Goal: Task Accomplishment & Management: Manage account settings

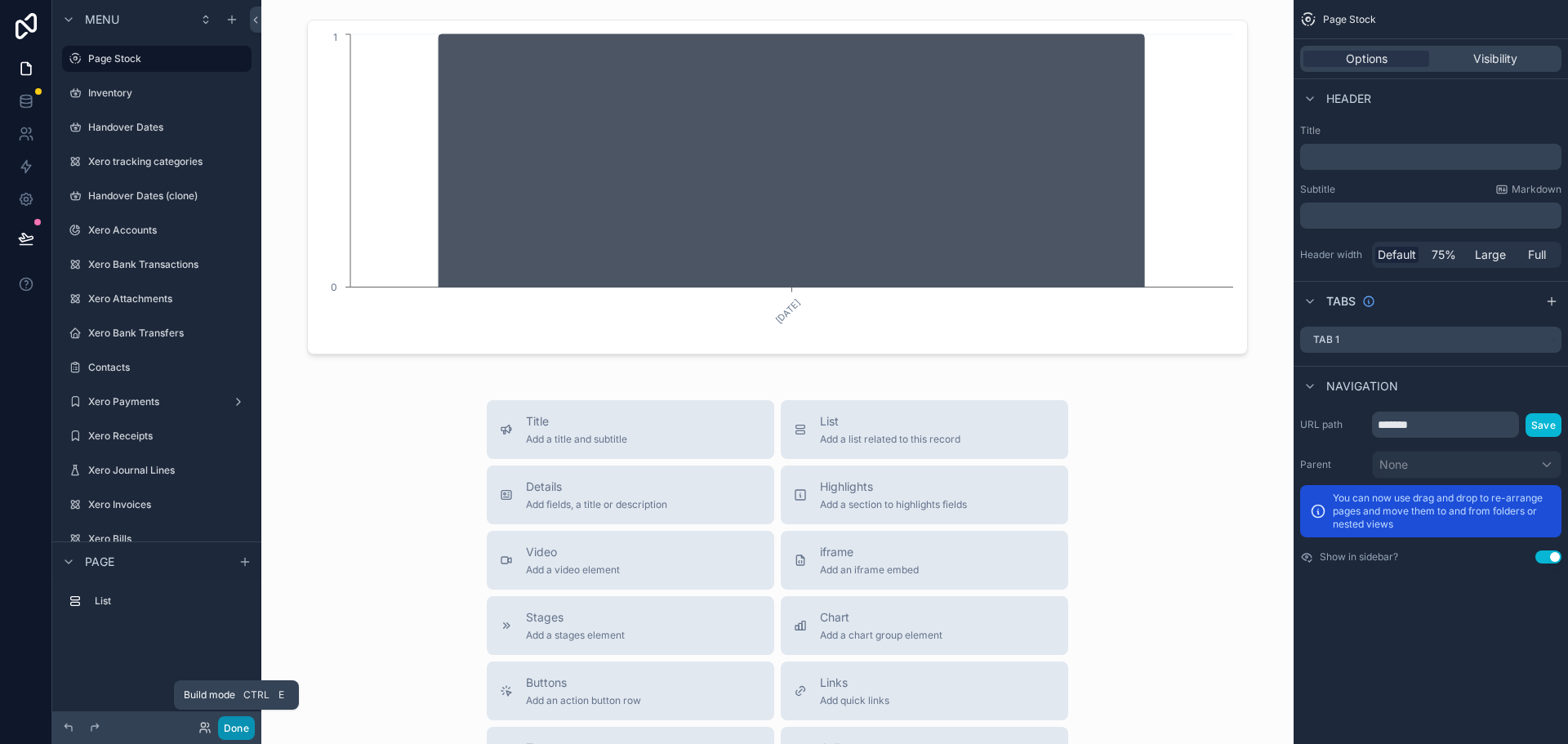
click at [229, 724] on button "Done" at bounding box center [236, 727] width 37 height 24
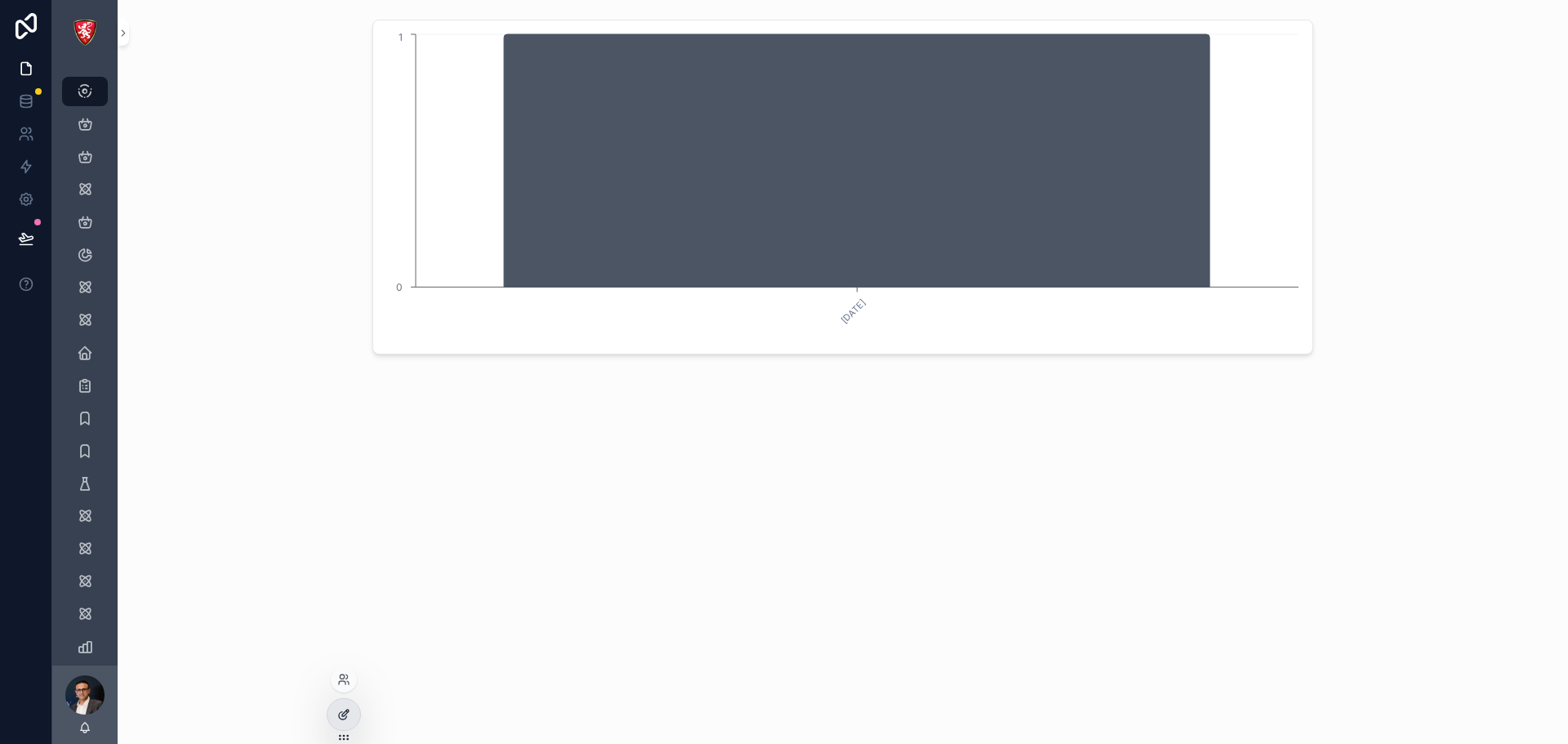
click at [344, 718] on icon at bounding box center [344, 714] width 13 height 13
click at [24, 98] on icon at bounding box center [26, 101] width 16 height 16
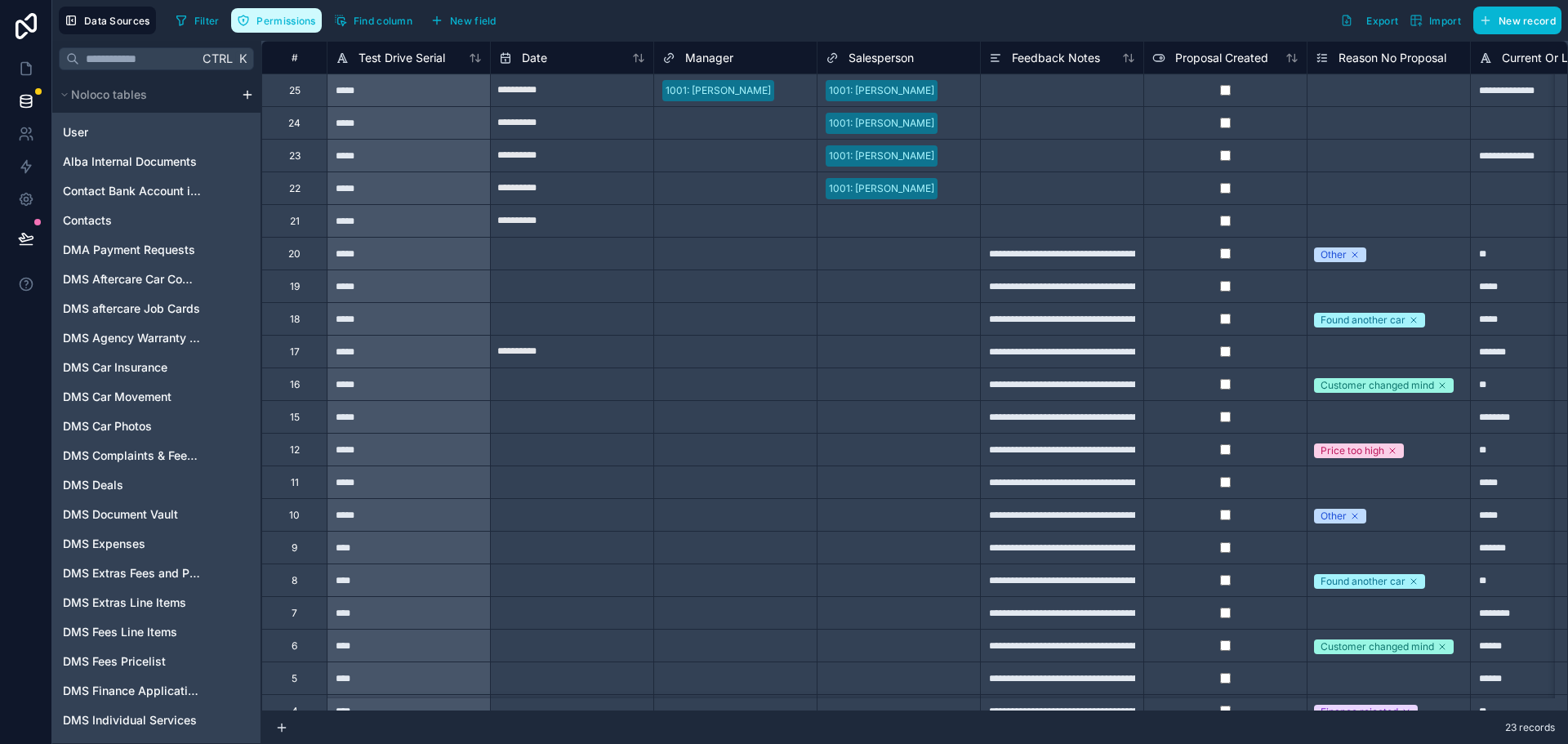
click at [302, 28] on button "Permissions" at bounding box center [276, 20] width 90 height 25
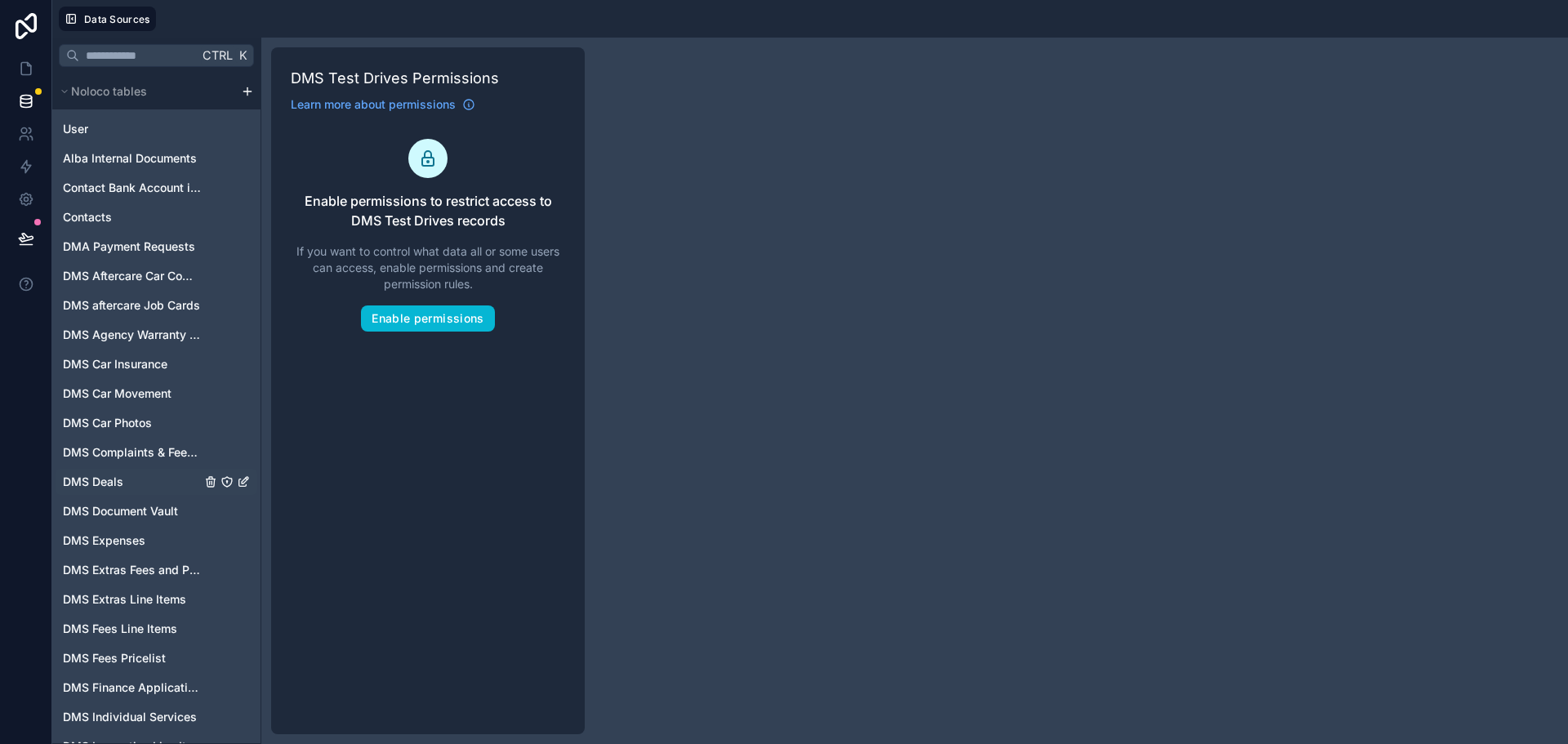
click at [131, 480] on div "DMS Deals" at bounding box center [156, 481] width 202 height 26
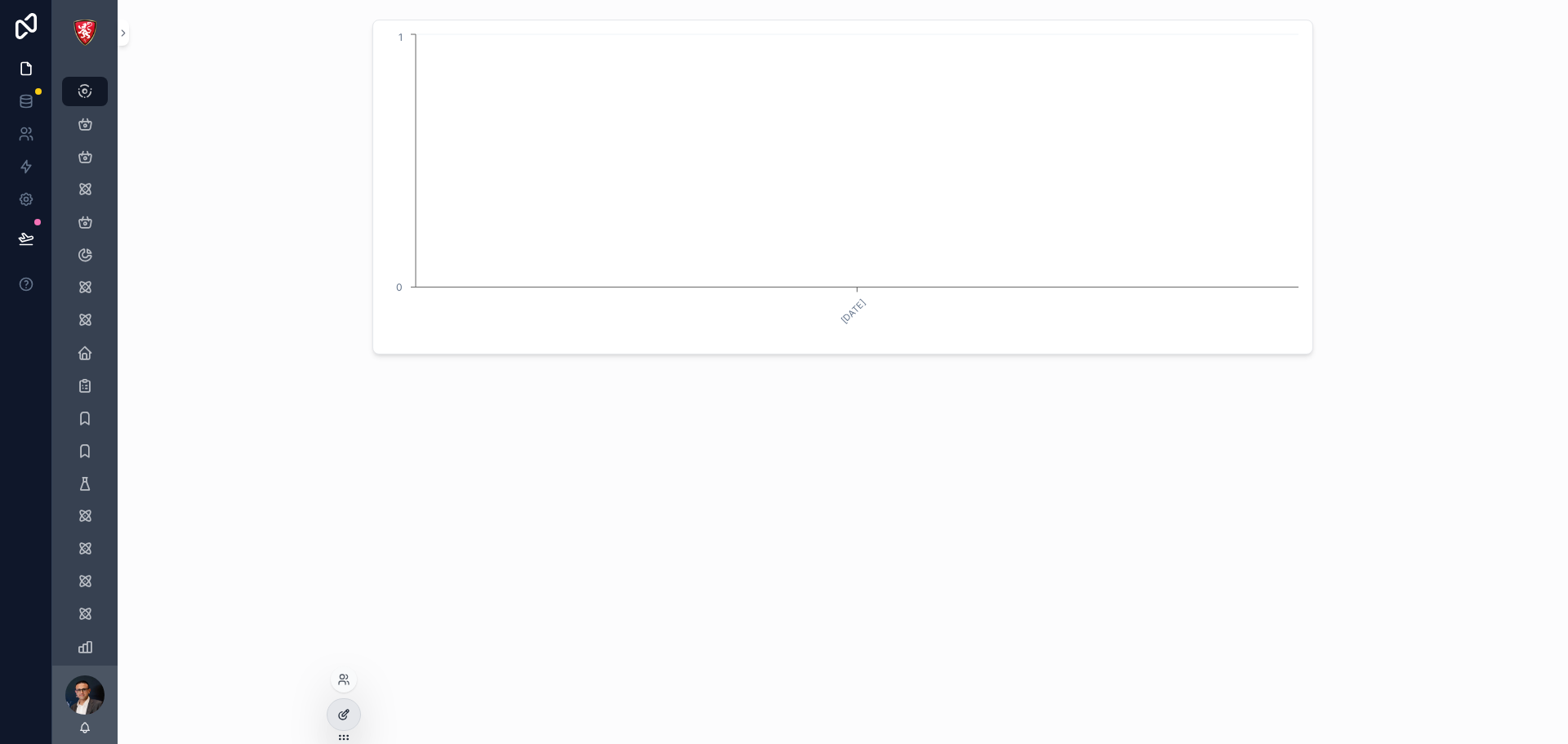
click at [345, 714] on icon at bounding box center [344, 714] width 13 height 13
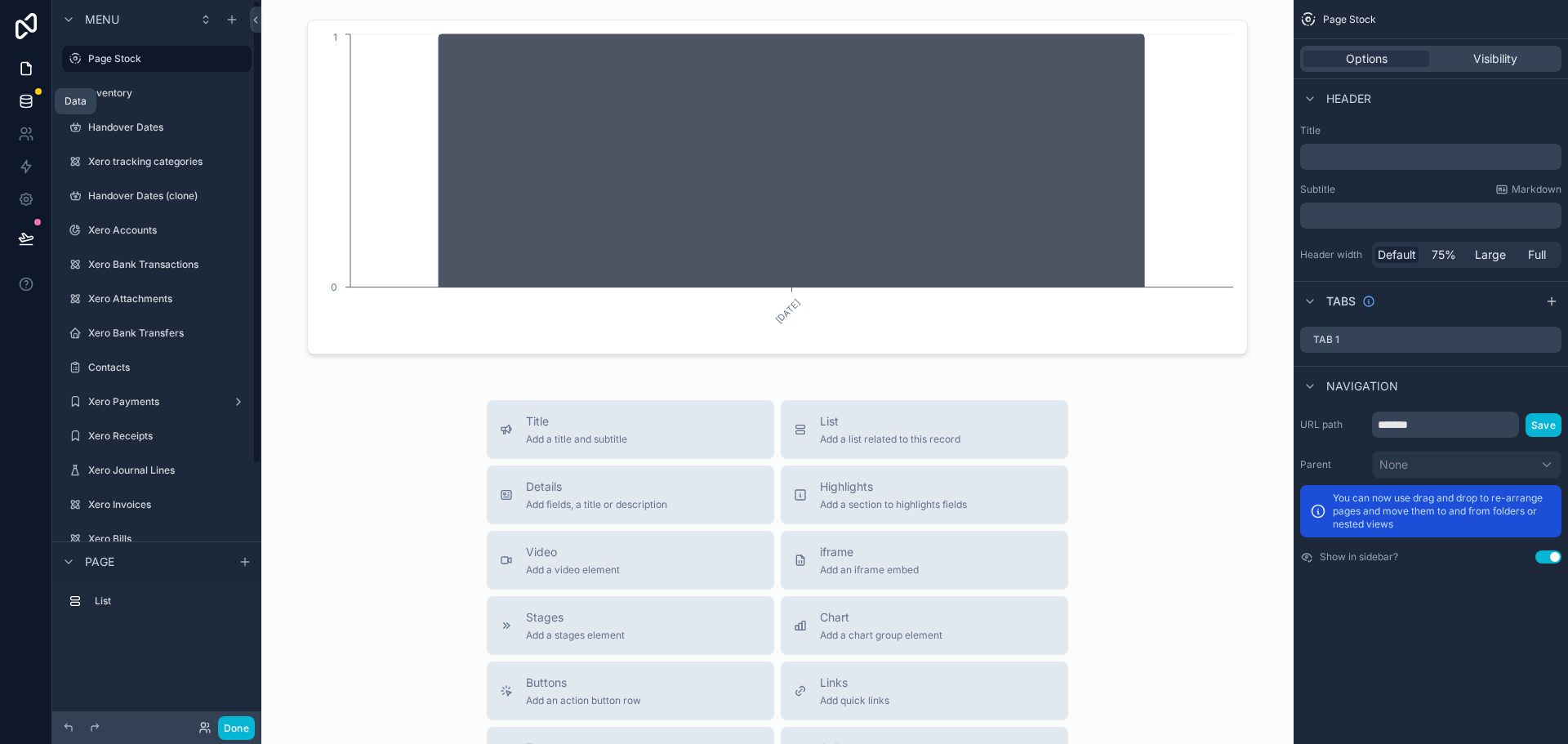
click at [24, 110] on link at bounding box center [26, 101] width 52 height 33
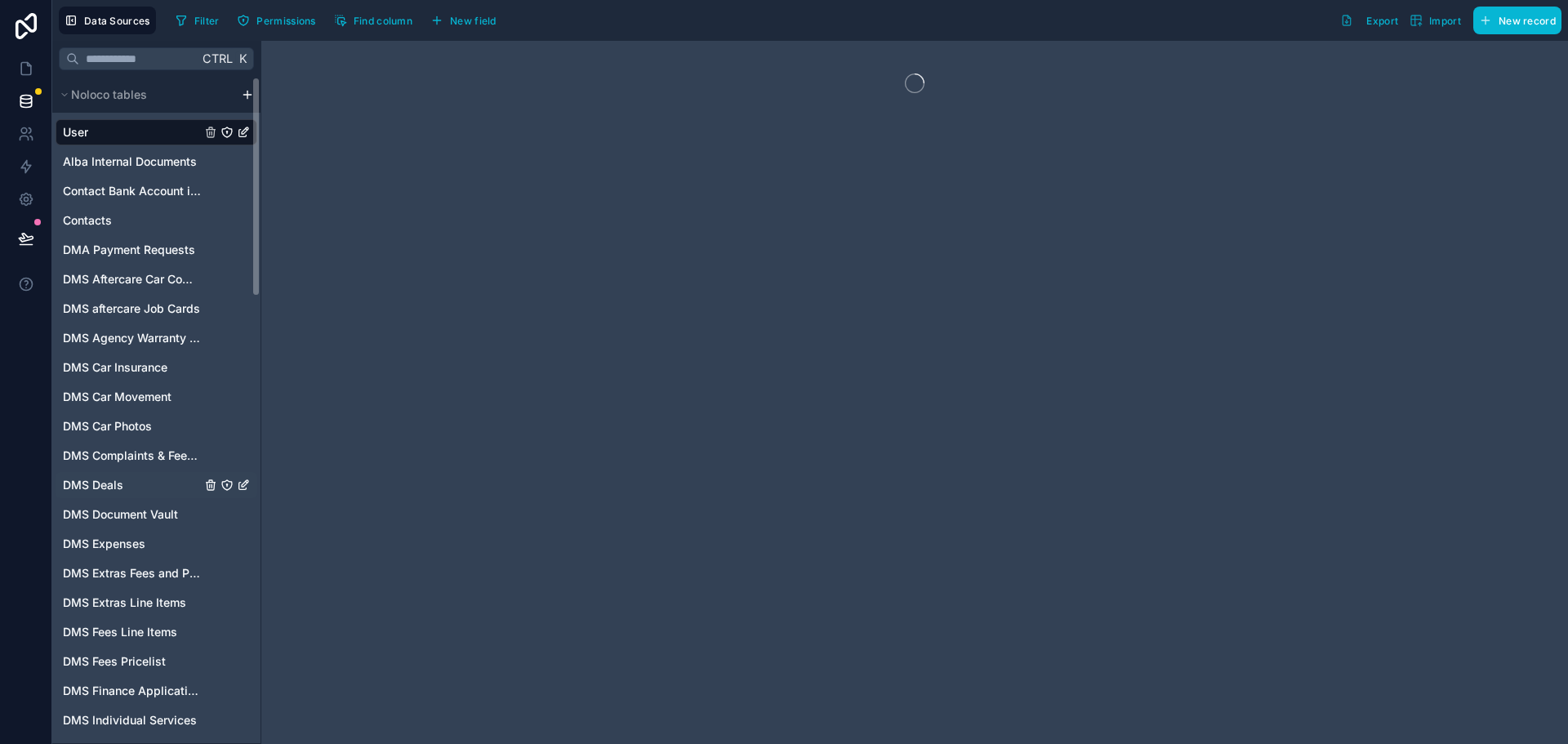
click at [143, 483] on div "DMS Deals" at bounding box center [156, 484] width 202 height 26
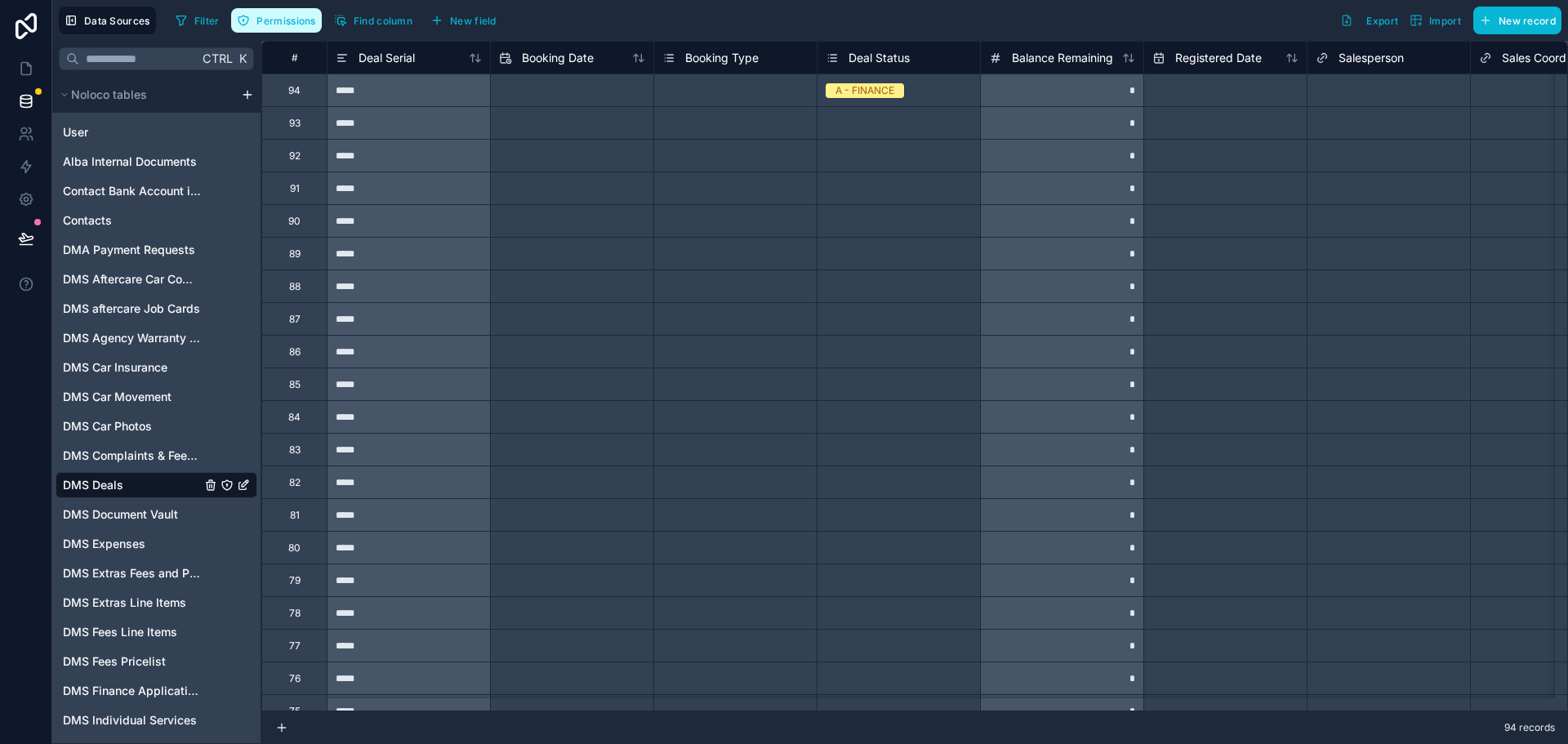
click at [306, 19] on span "Permissions" at bounding box center [286, 21] width 59 height 12
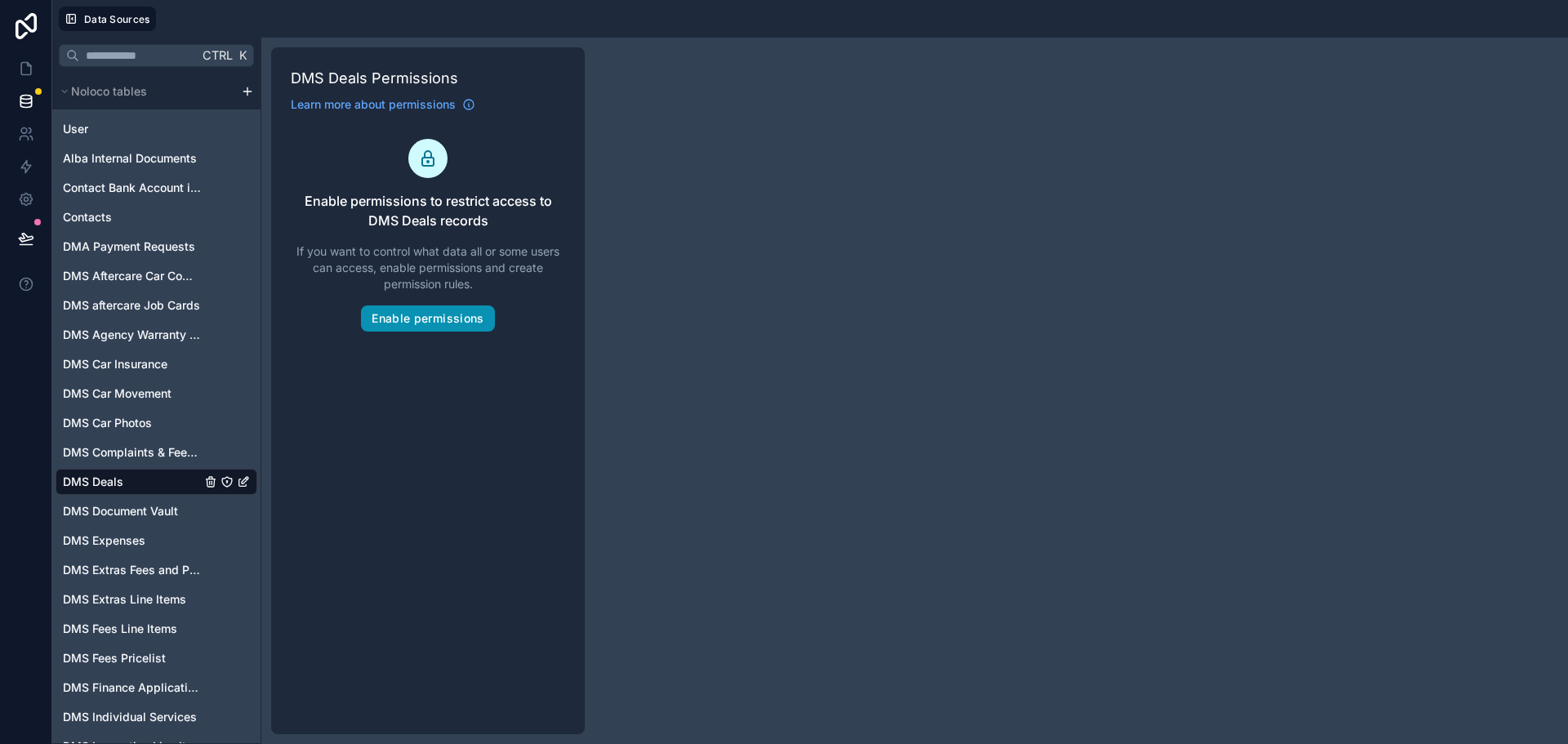
click at [434, 310] on button "Enable permissions" at bounding box center [427, 318] width 134 height 26
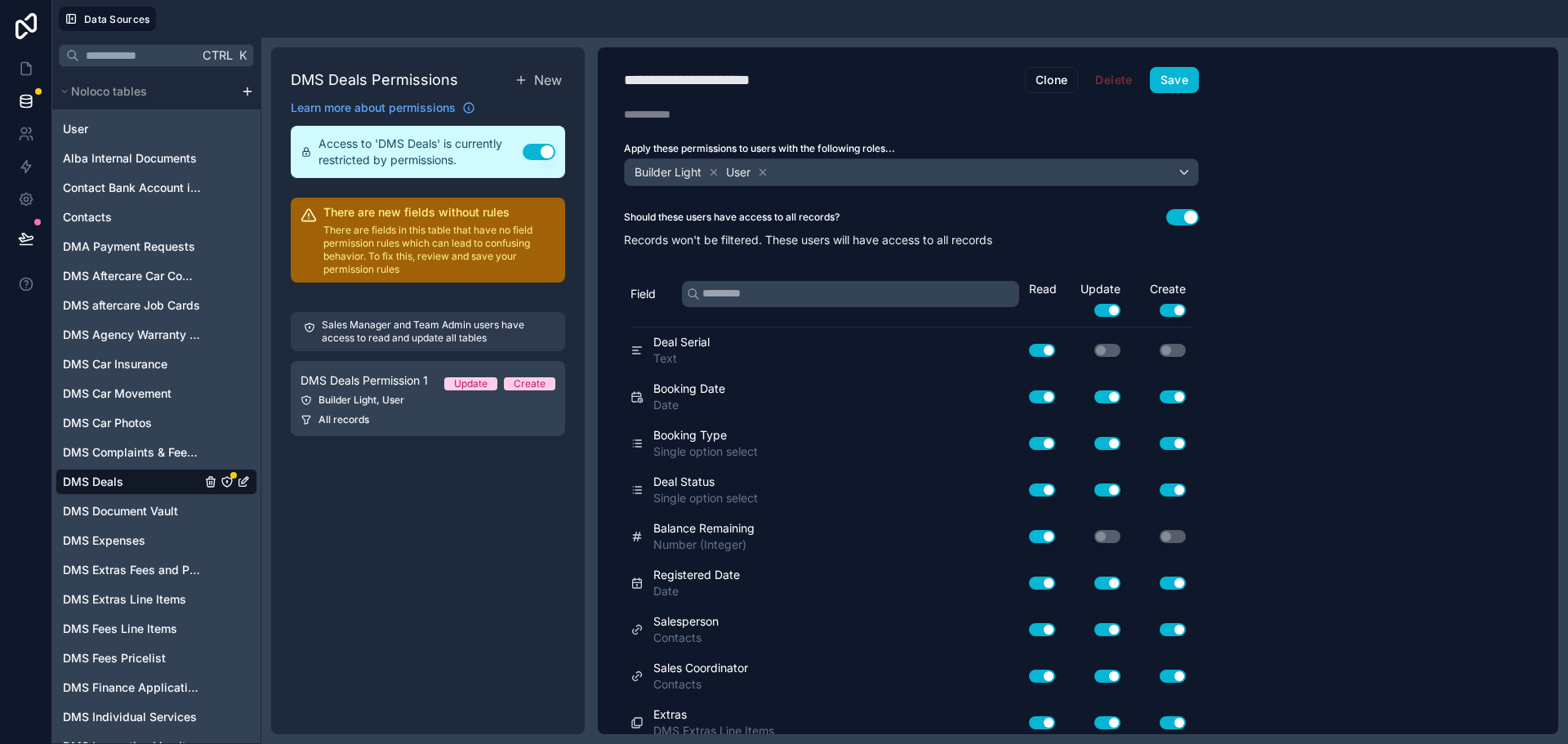
click at [533, 146] on button "Use setting" at bounding box center [539, 151] width 33 height 16
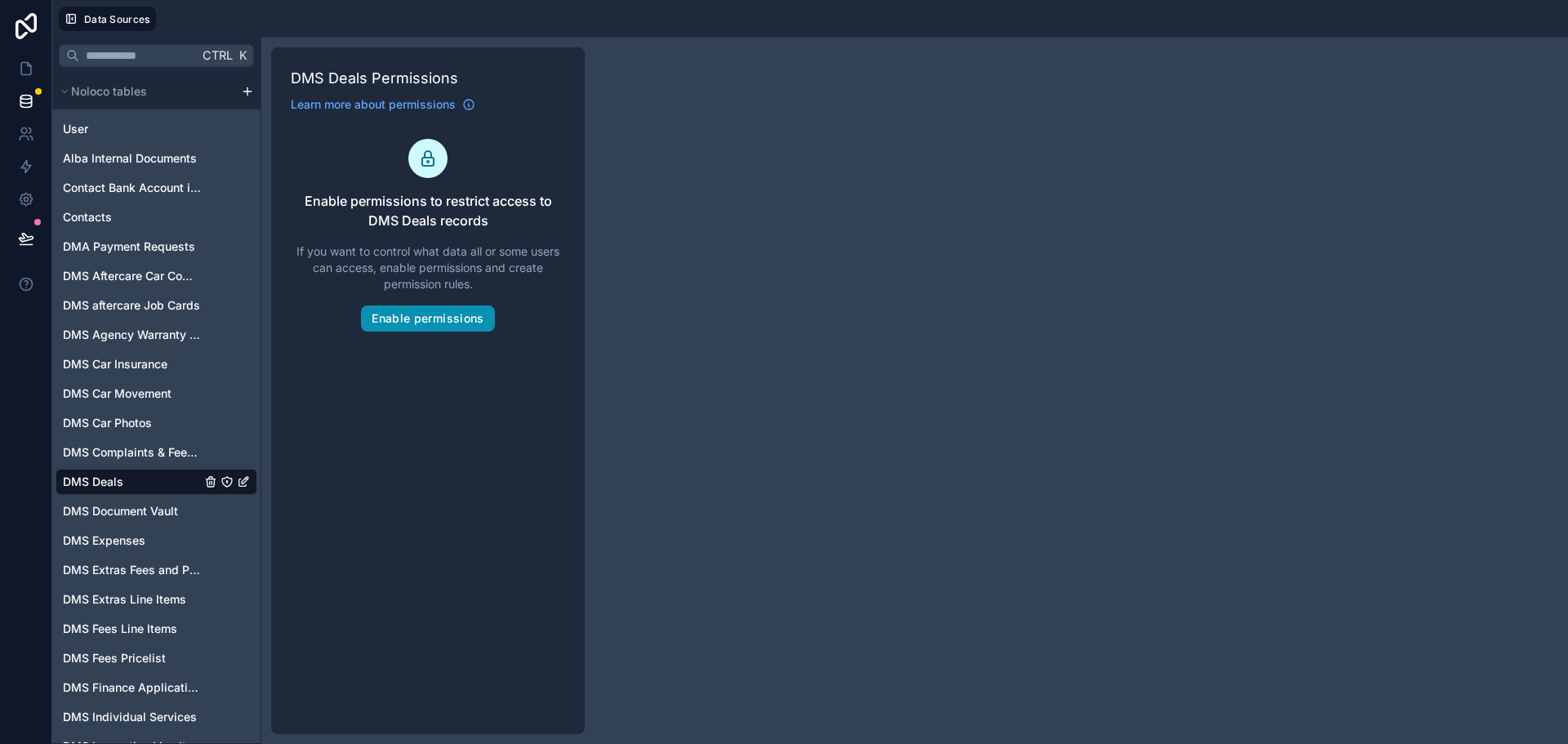
click at [451, 322] on button "Enable permissions" at bounding box center [427, 318] width 134 height 26
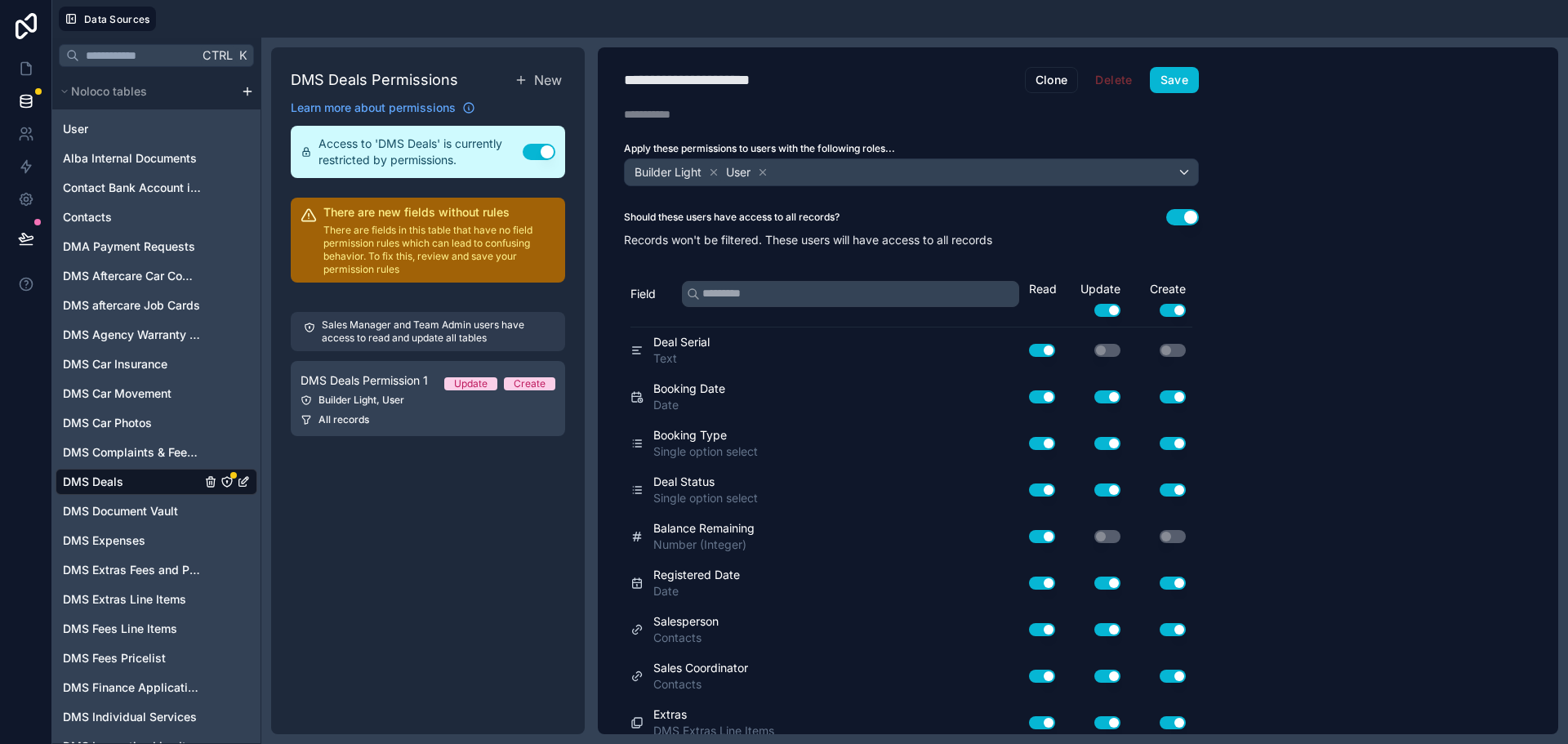
click at [386, 496] on div "DMS Deals Permissions New Learn more about permissions Access to 'DMS Deals' is…" at bounding box center [428, 390] width 313 height 686
click at [400, 405] on div "Builder Light, User" at bounding box center [428, 400] width 255 height 13
click at [791, 168] on div "Builder Light User" at bounding box center [912, 172] width 573 height 26
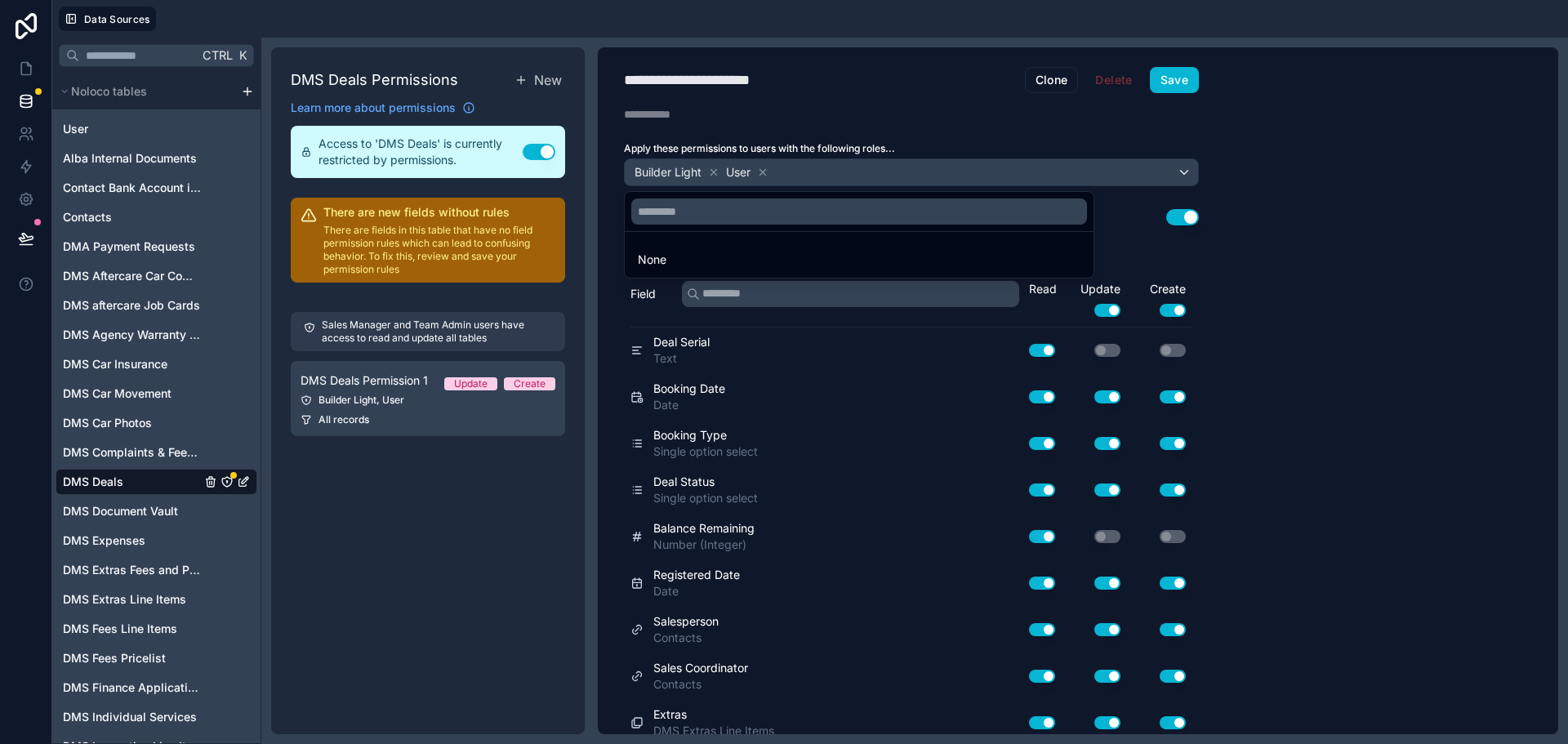
click at [806, 160] on div at bounding box center [784, 372] width 1568 height 744
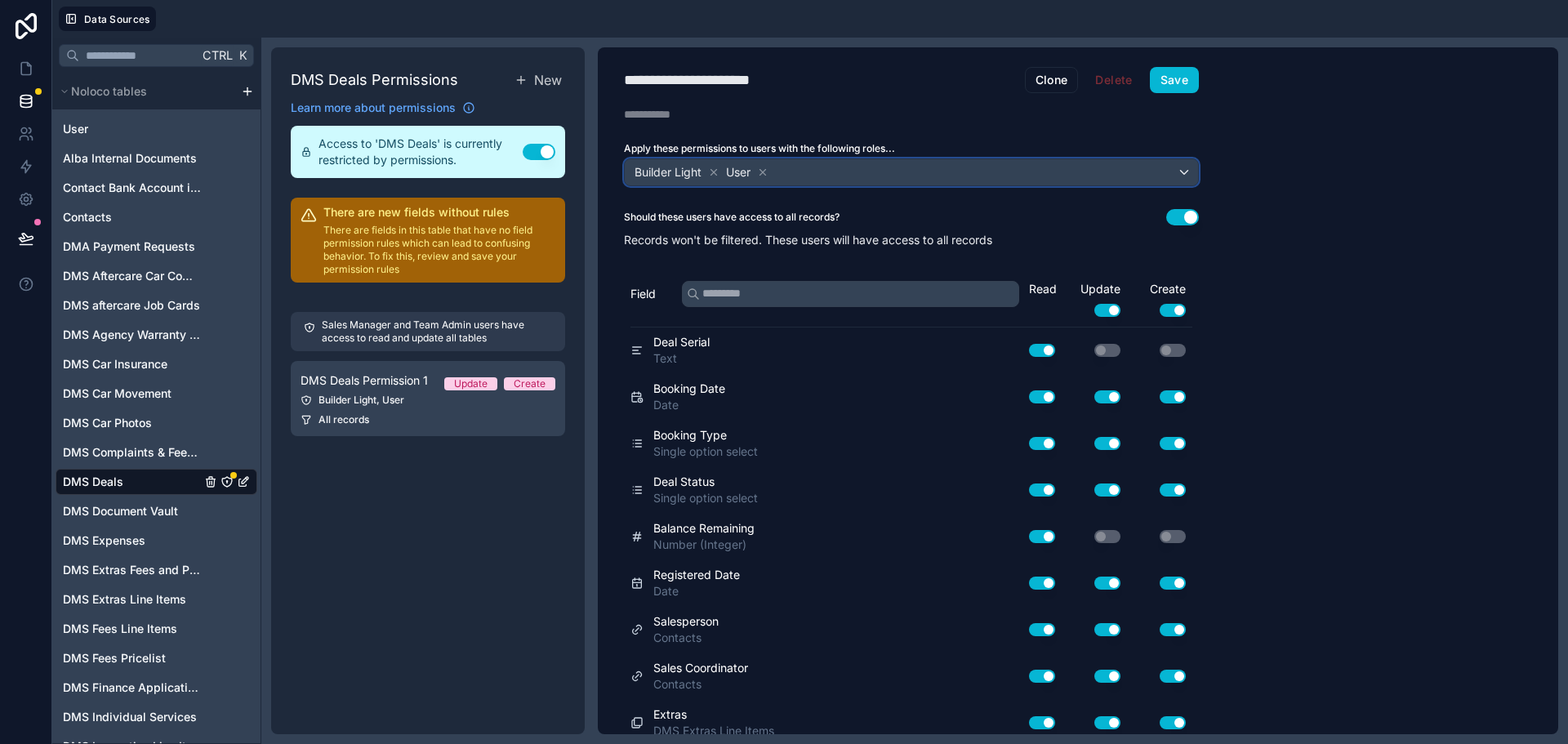
click at [741, 174] on span "User" at bounding box center [738, 172] width 25 height 16
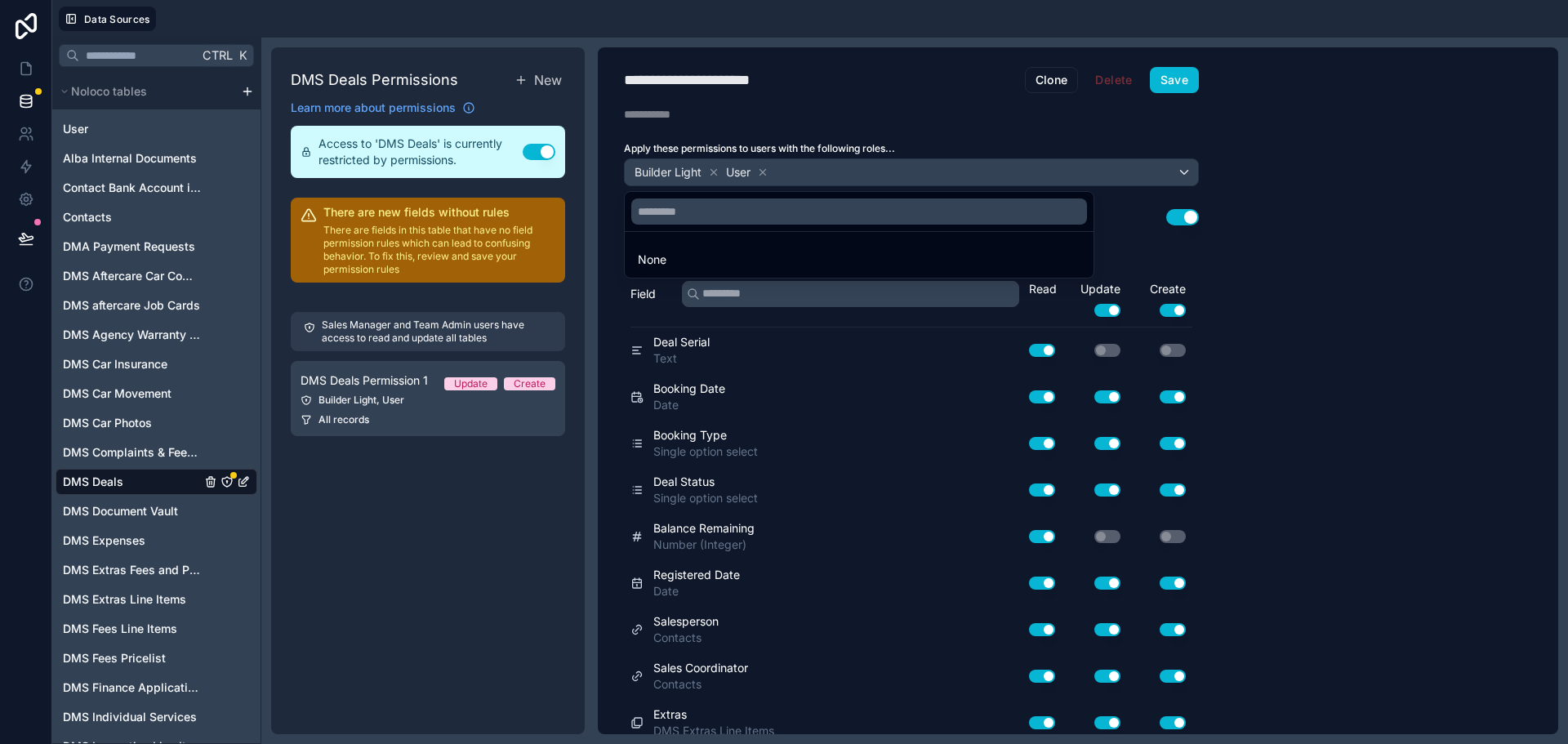
click at [881, 125] on div at bounding box center [784, 372] width 1568 height 744
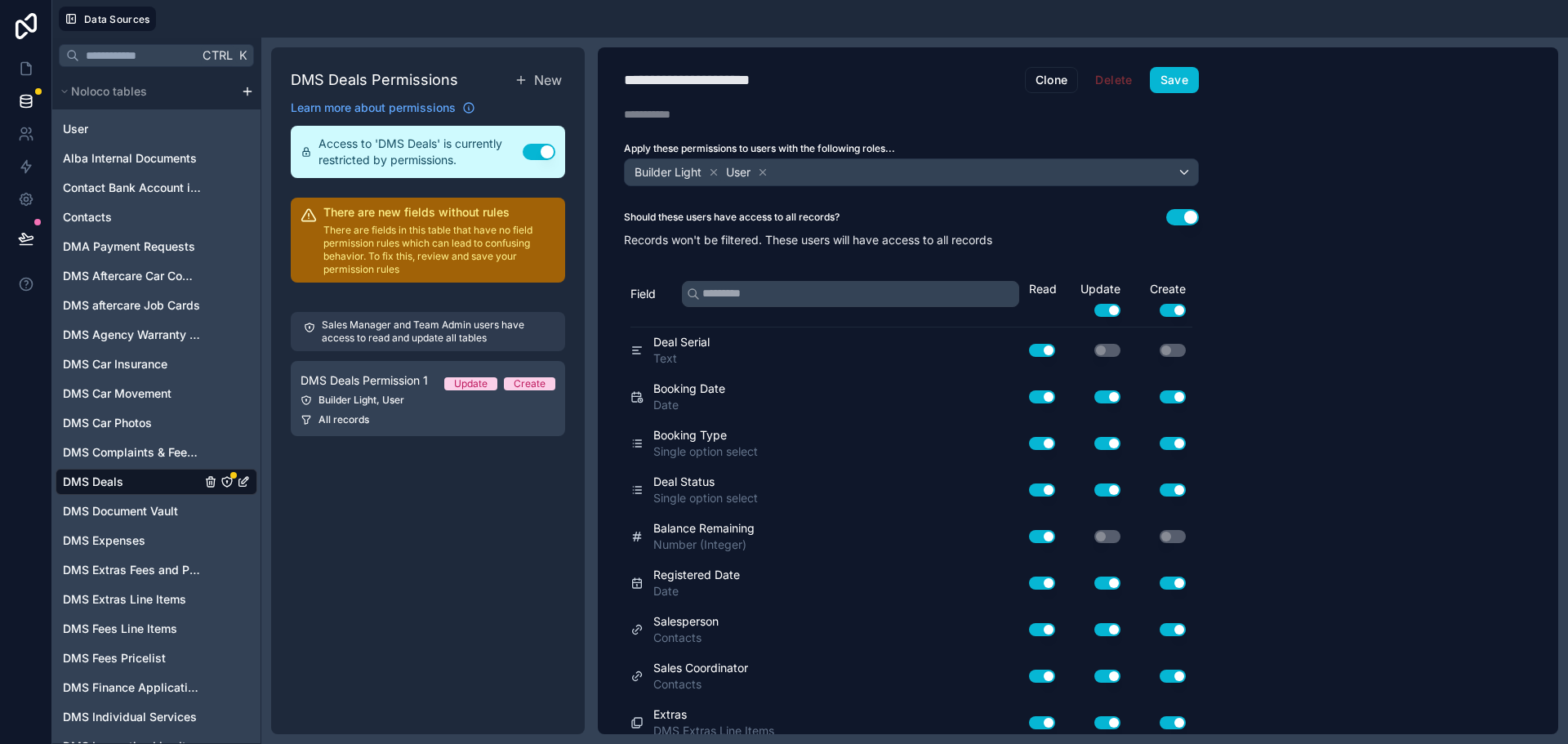
click at [537, 155] on button "Use setting" at bounding box center [539, 151] width 33 height 16
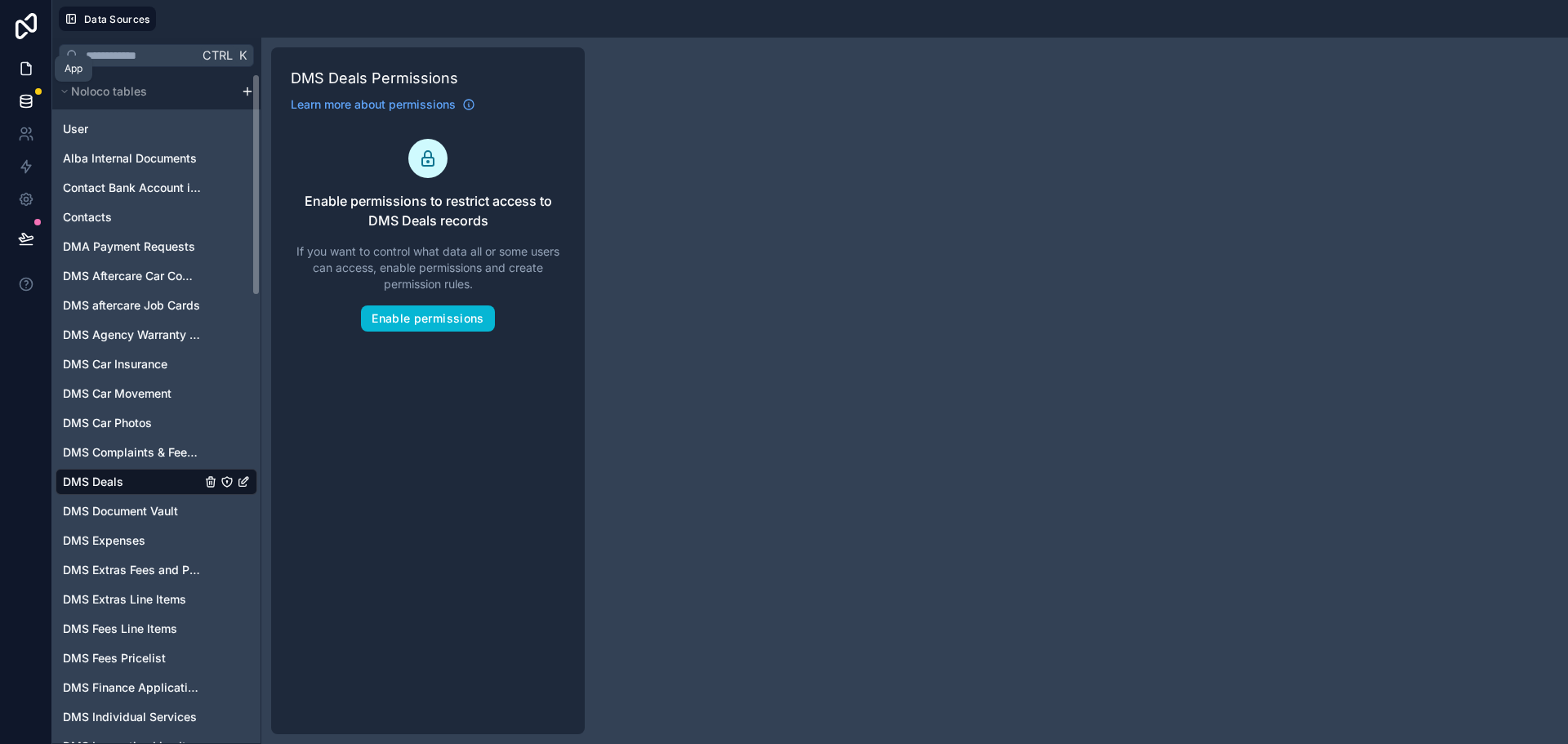
click at [28, 74] on icon at bounding box center [26, 69] width 16 height 16
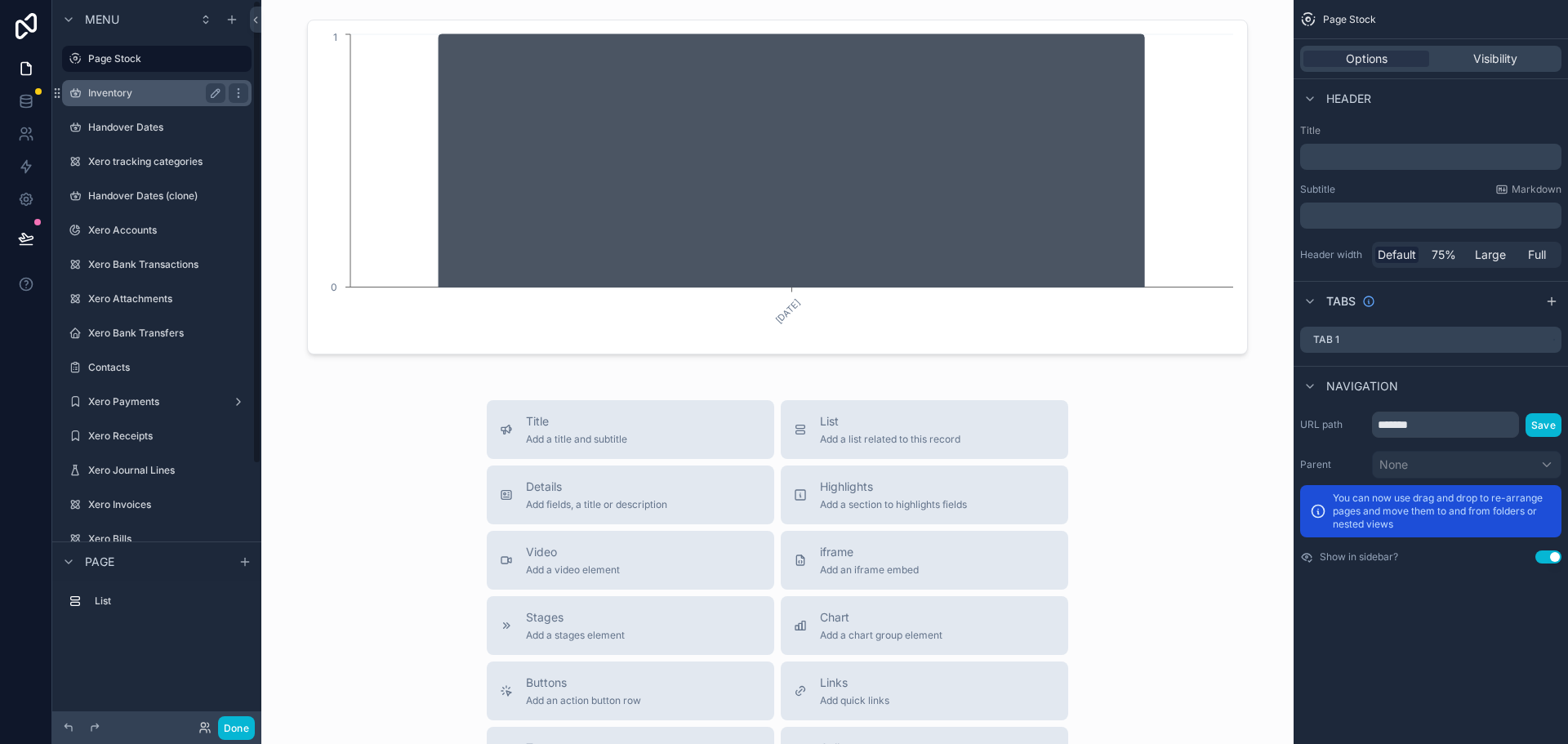
click at [161, 86] on label "Inventory" at bounding box center [153, 93] width 131 height 13
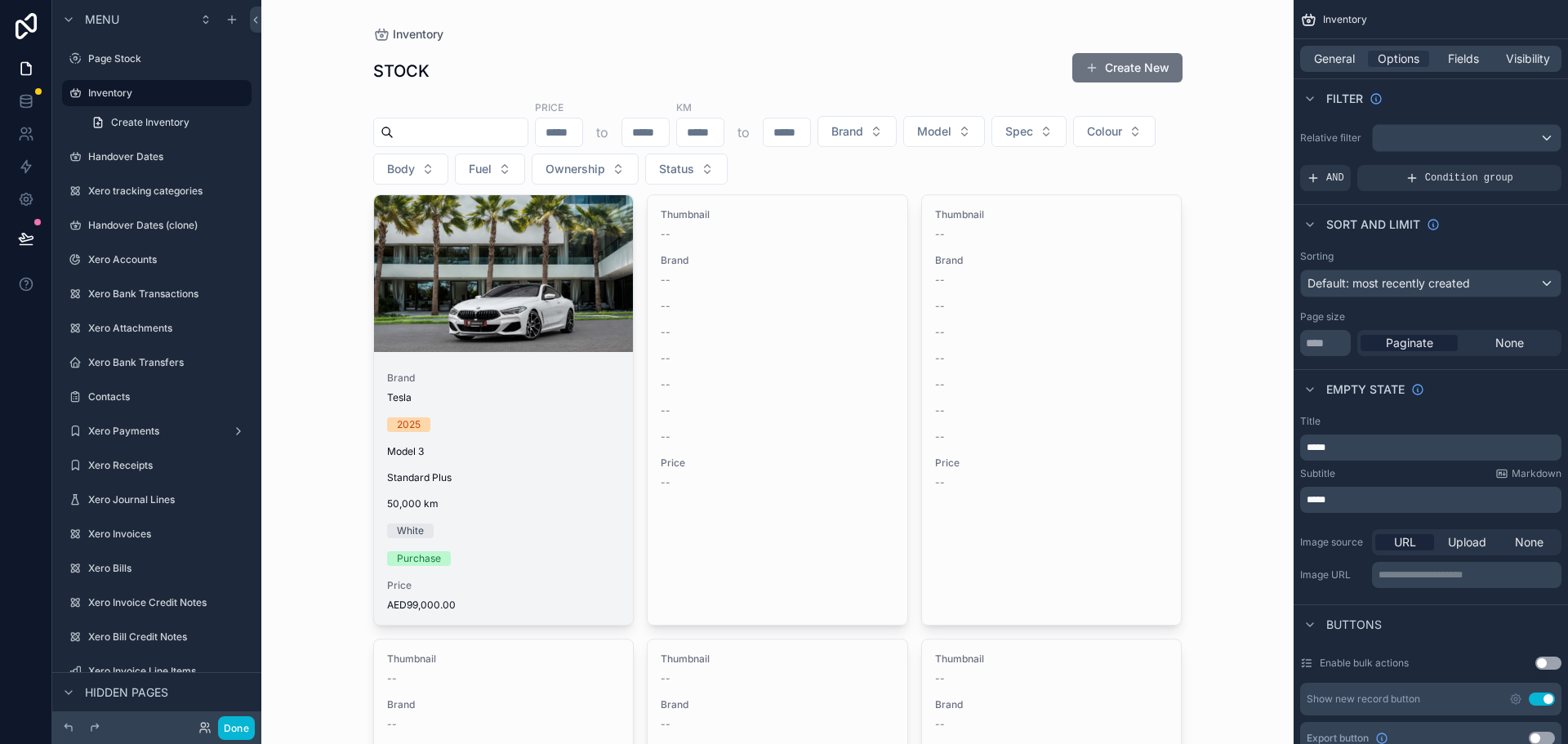
click at [518, 291] on div "scrollable content" at bounding box center [504, 273] width 260 height 157
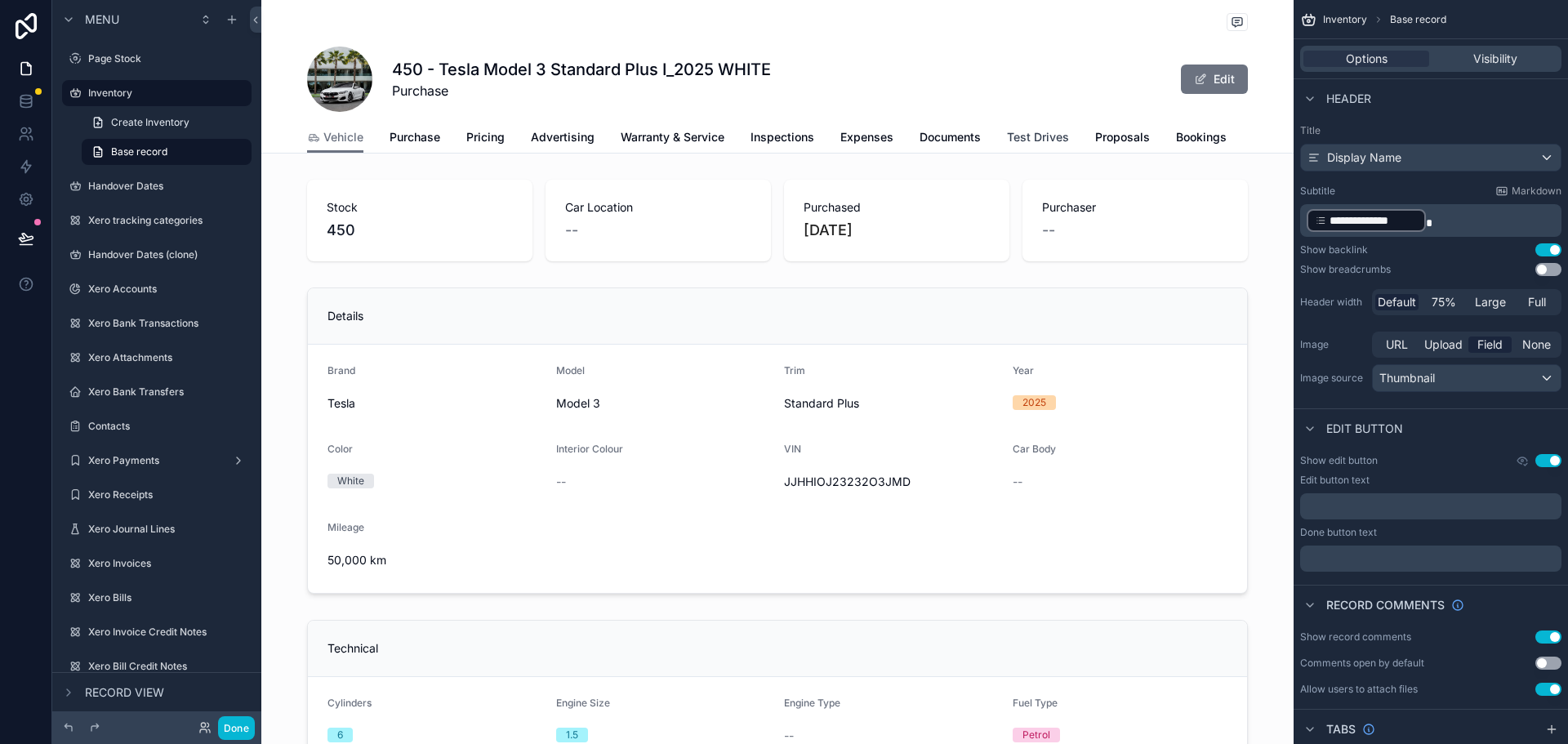
click at [1028, 135] on span "Test Drives" at bounding box center [1038, 137] width 62 height 16
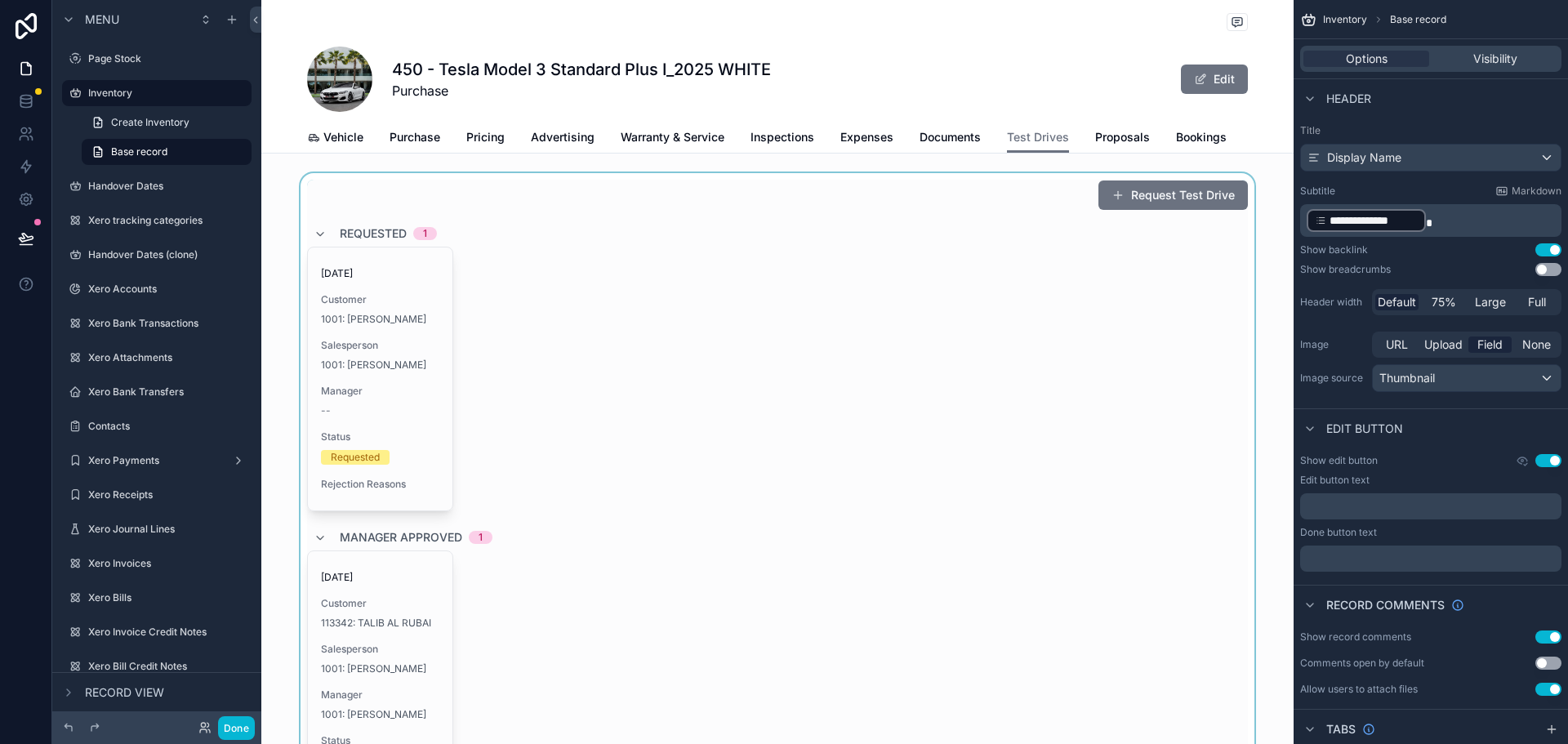
click at [905, 255] on div "scrollable content" at bounding box center [777, 652] width 1032 height 959
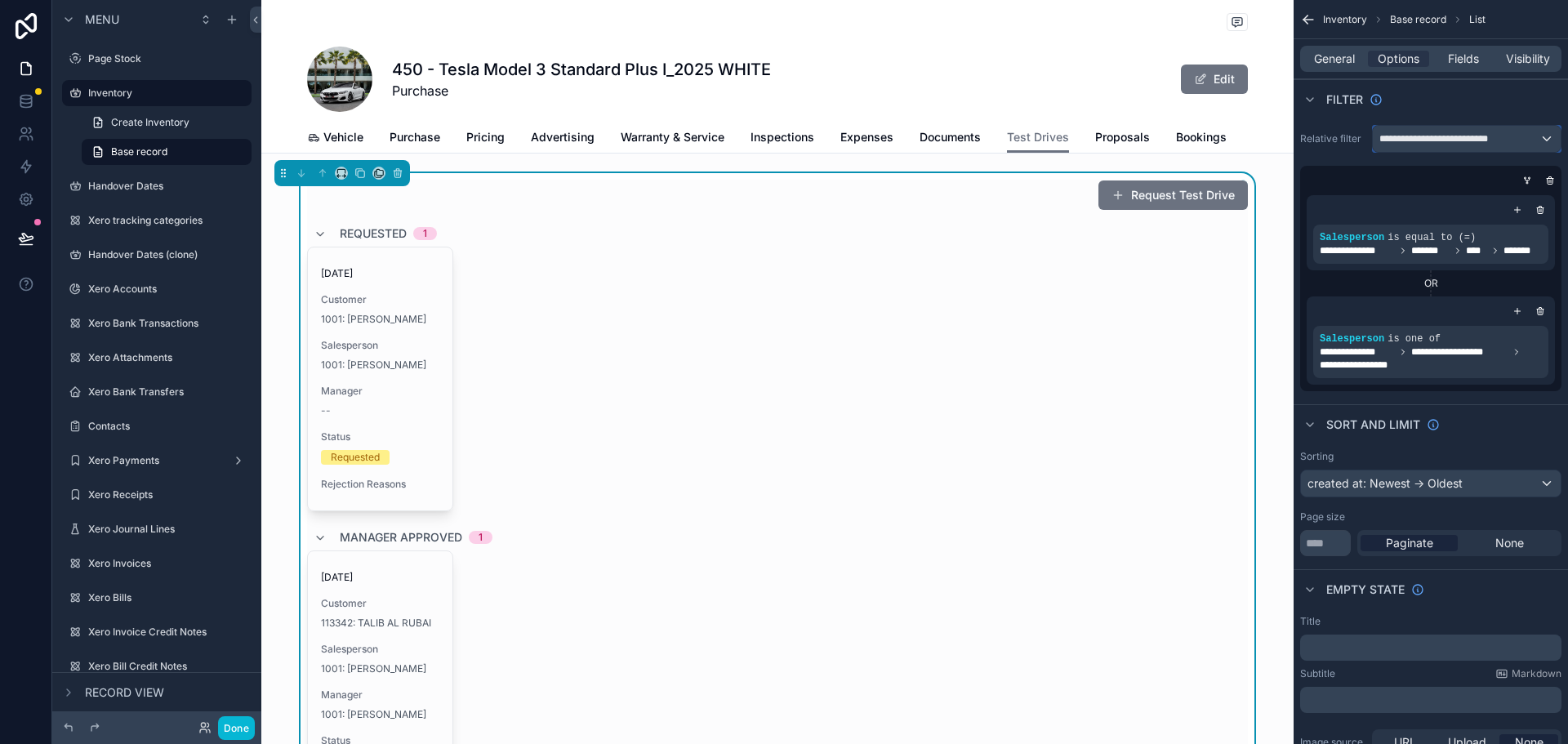
click at [1447, 142] on span "**********" at bounding box center [1436, 139] width 114 height 13
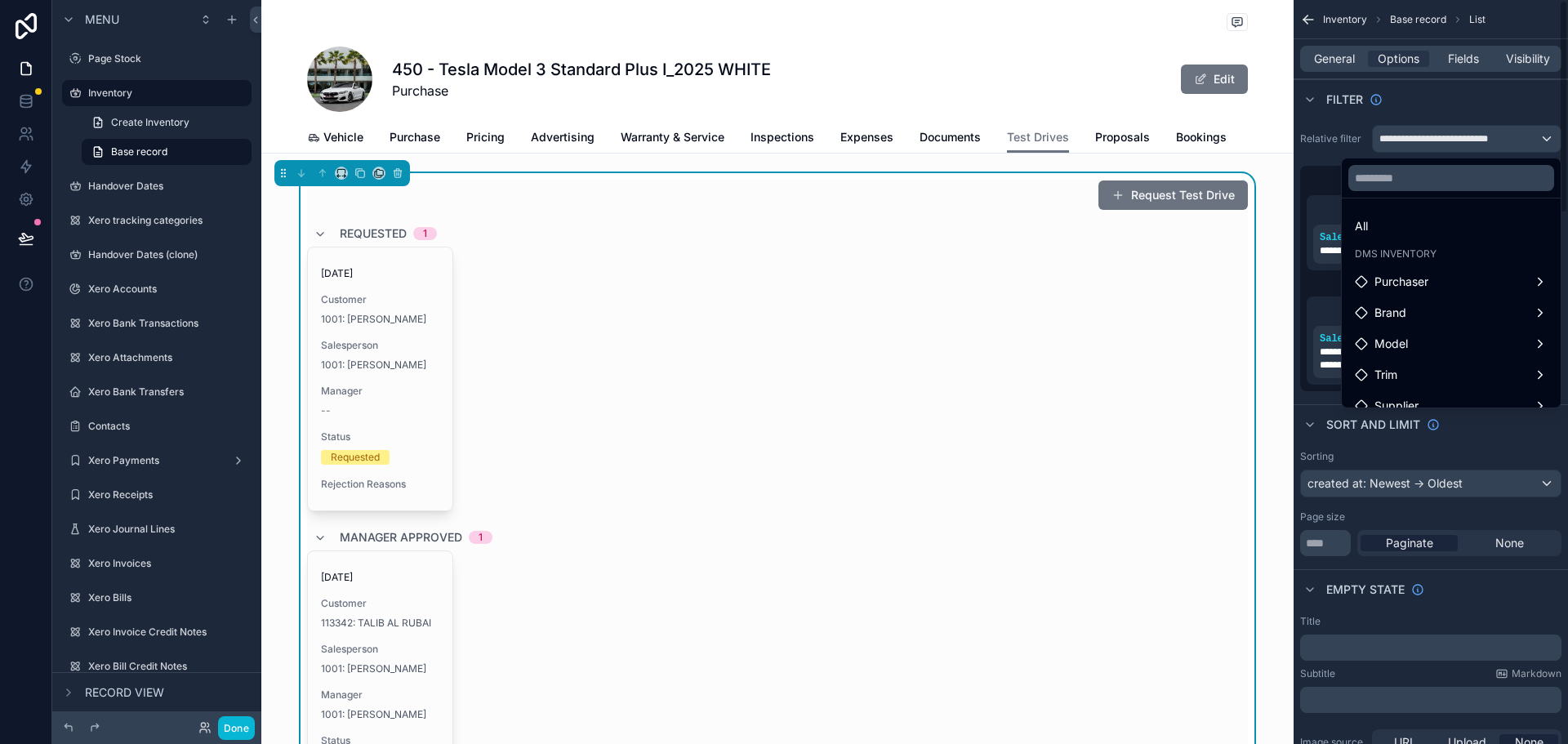
click at [1473, 139] on div "scrollable content" at bounding box center [784, 372] width 1568 height 744
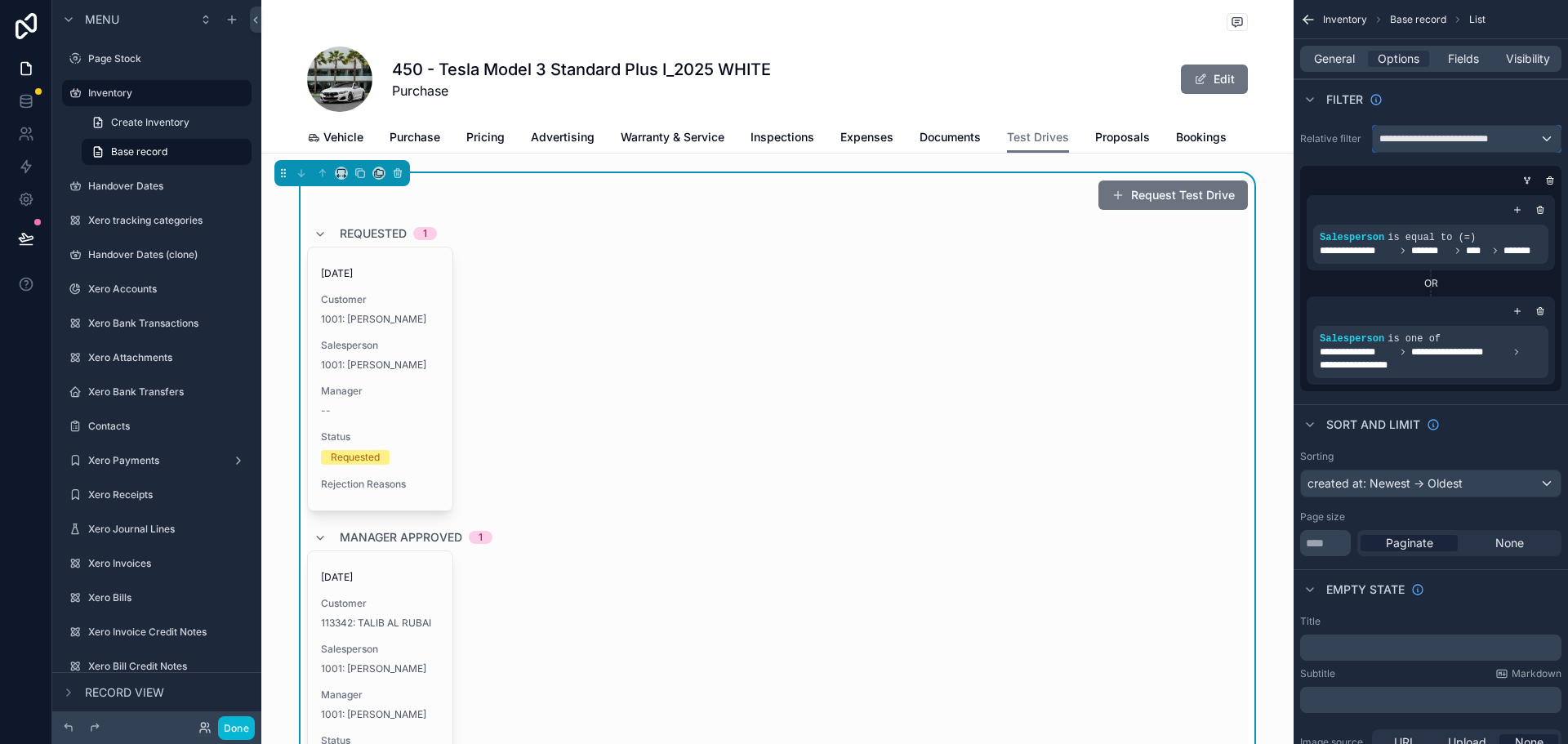
click at [1473, 139] on span "**********" at bounding box center [1436, 139] width 114 height 13
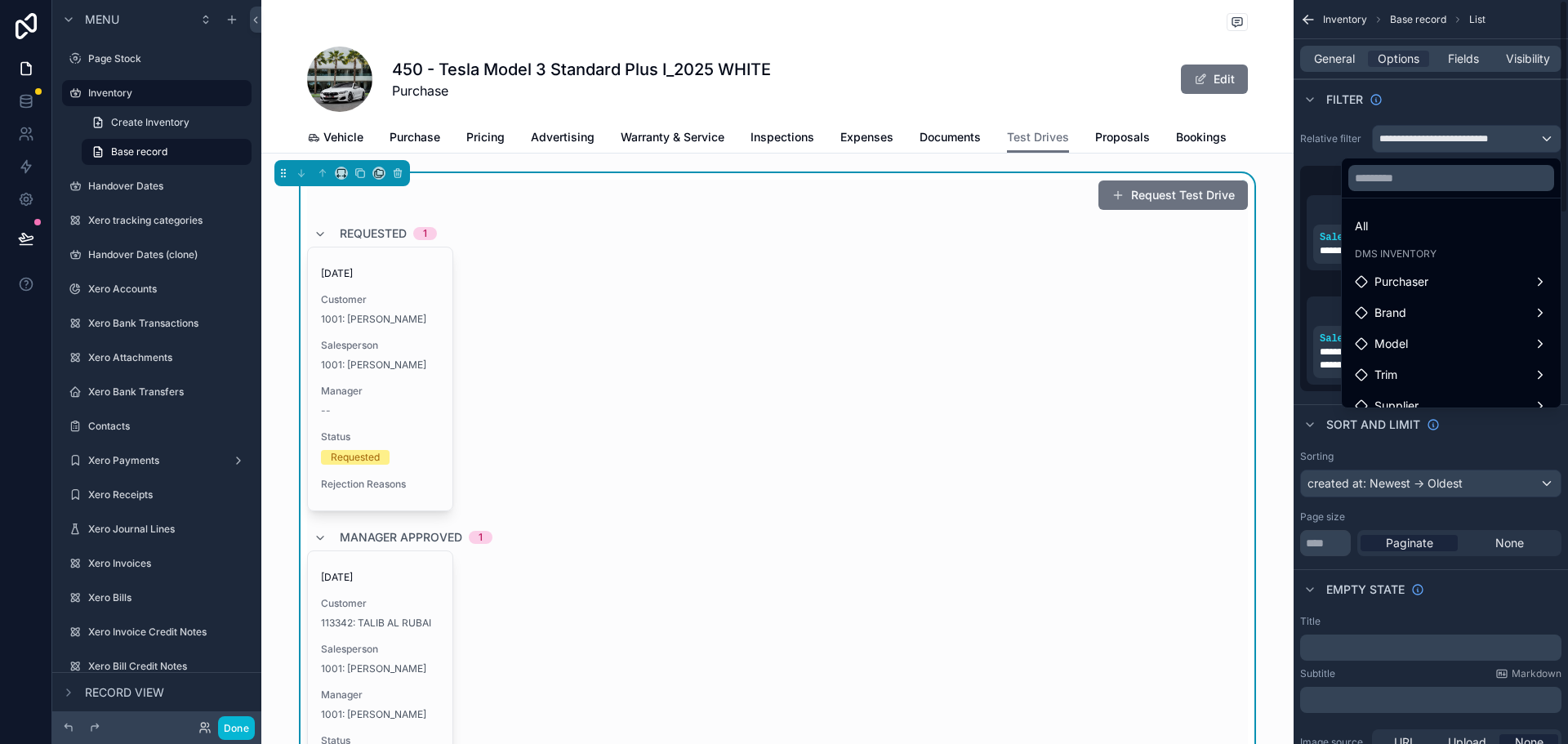
click at [1492, 103] on div "scrollable content" at bounding box center [784, 372] width 1568 height 744
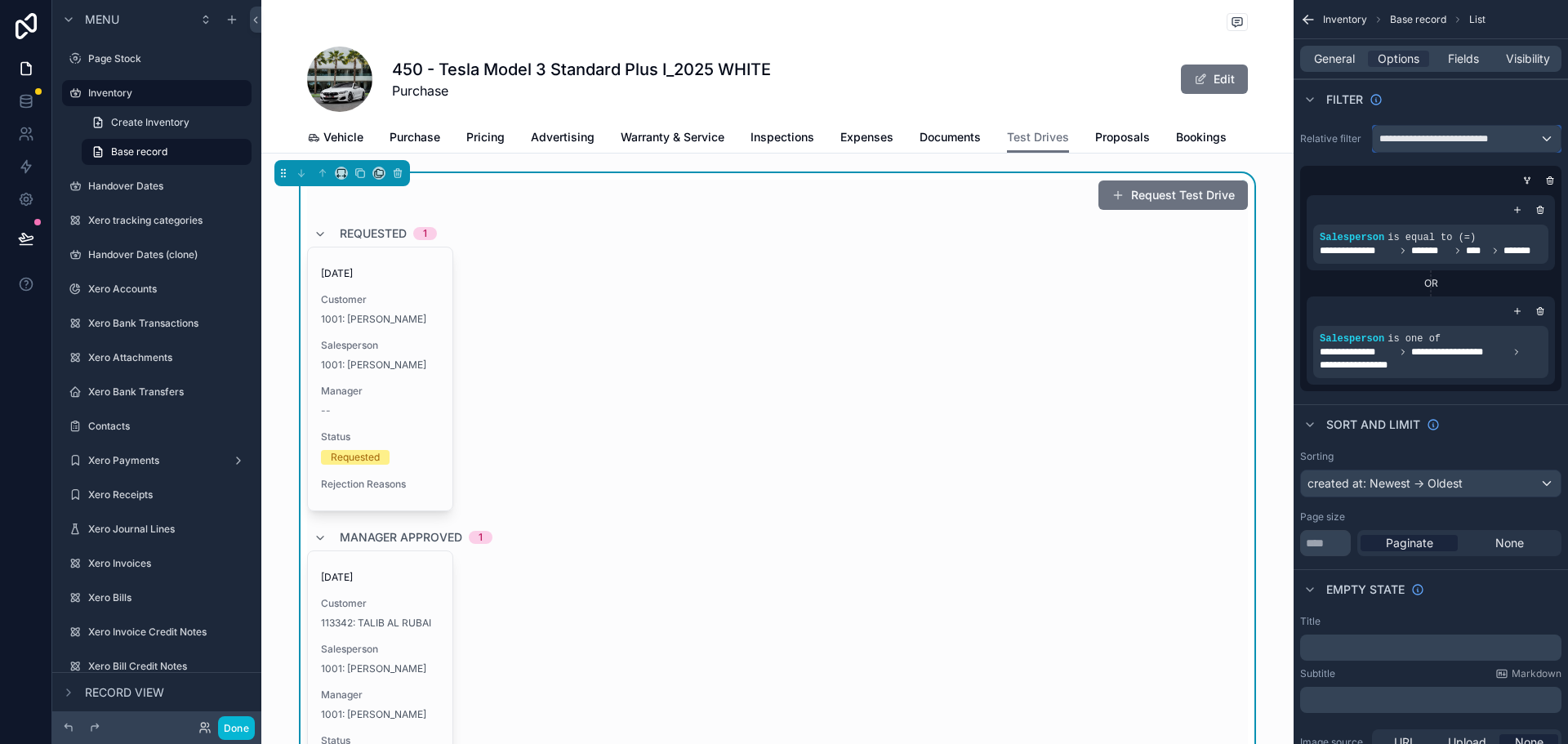
click at [1479, 143] on span "**********" at bounding box center [1436, 139] width 114 height 13
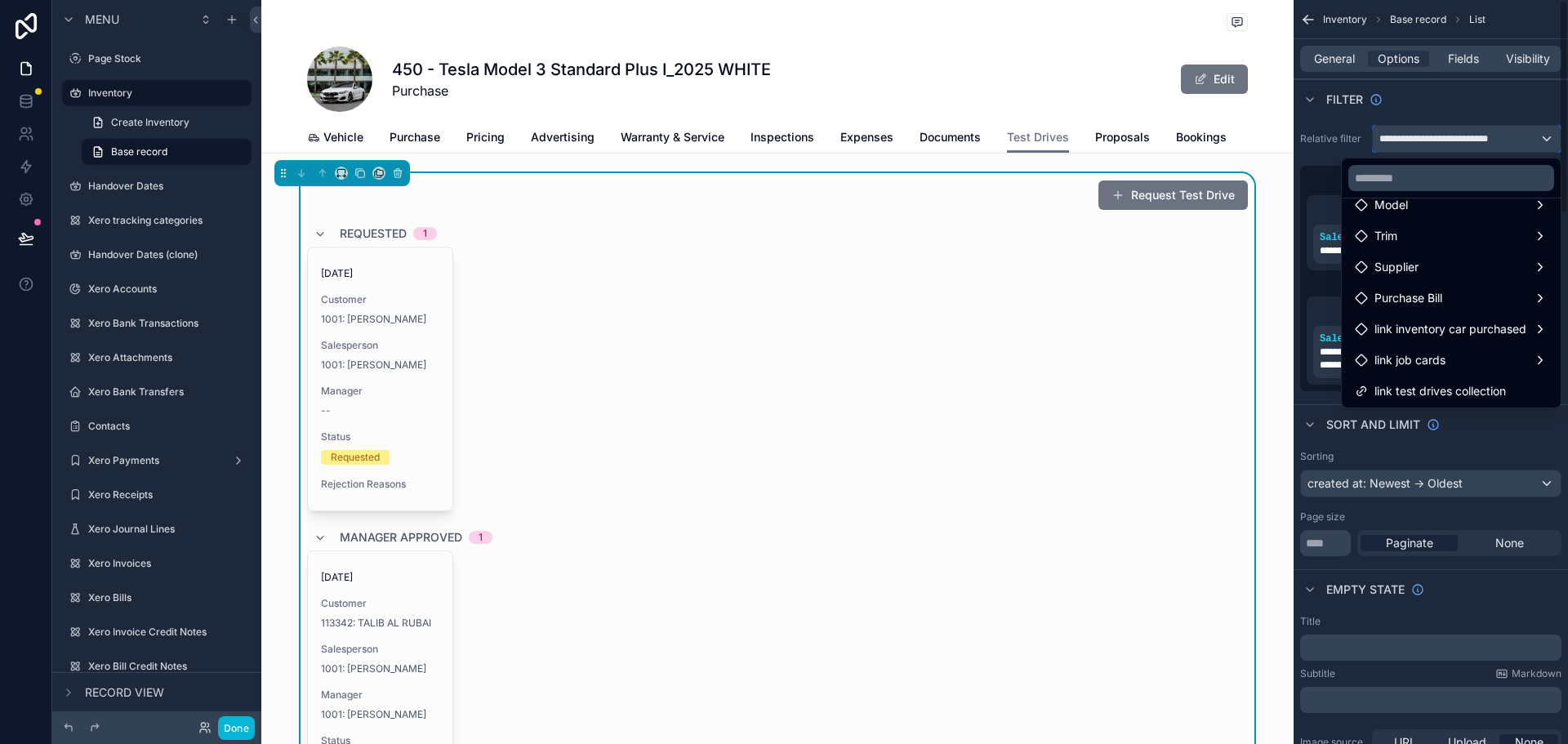
scroll to position [141, 0]
click at [1477, 182] on input "text" at bounding box center [1450, 177] width 206 height 26
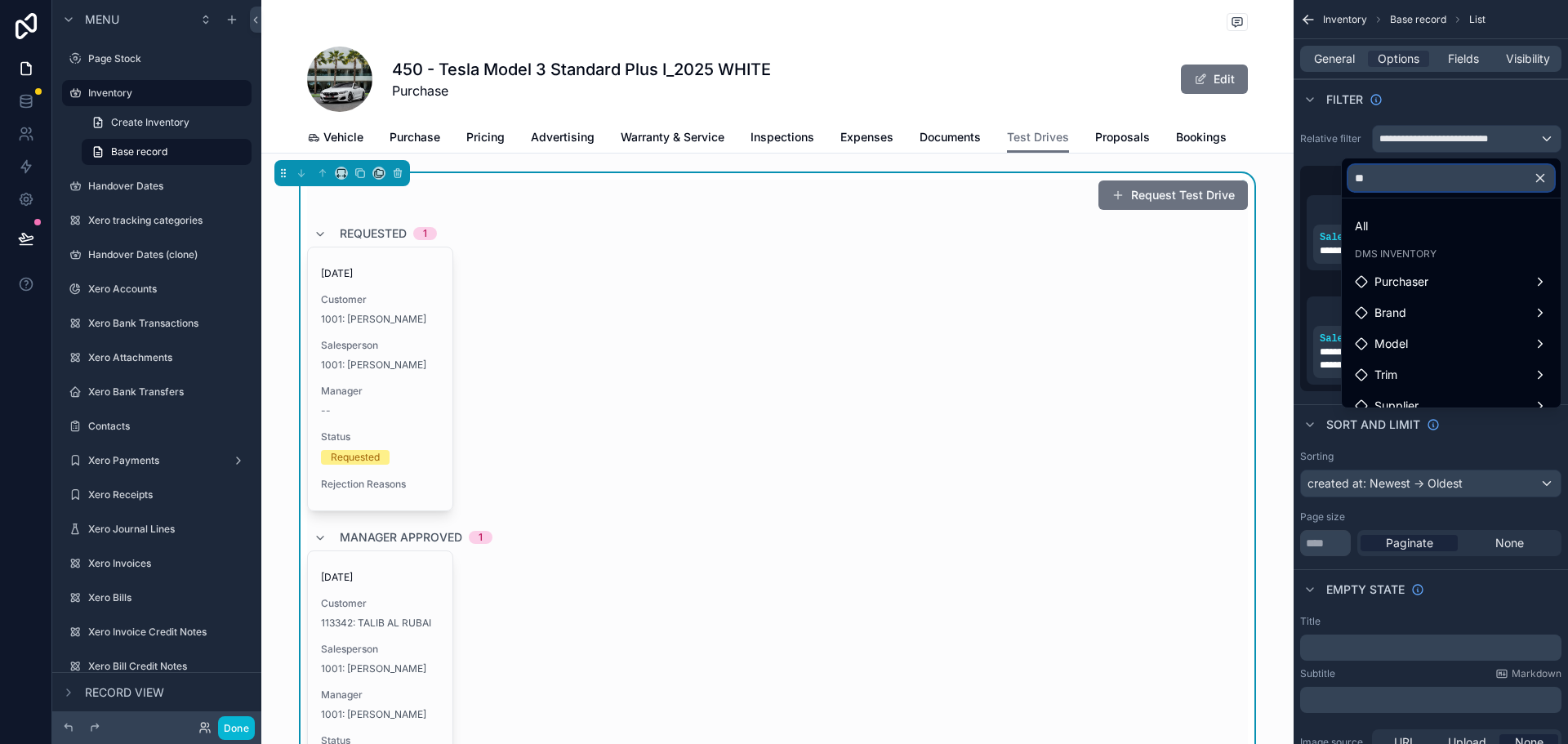
type input "***"
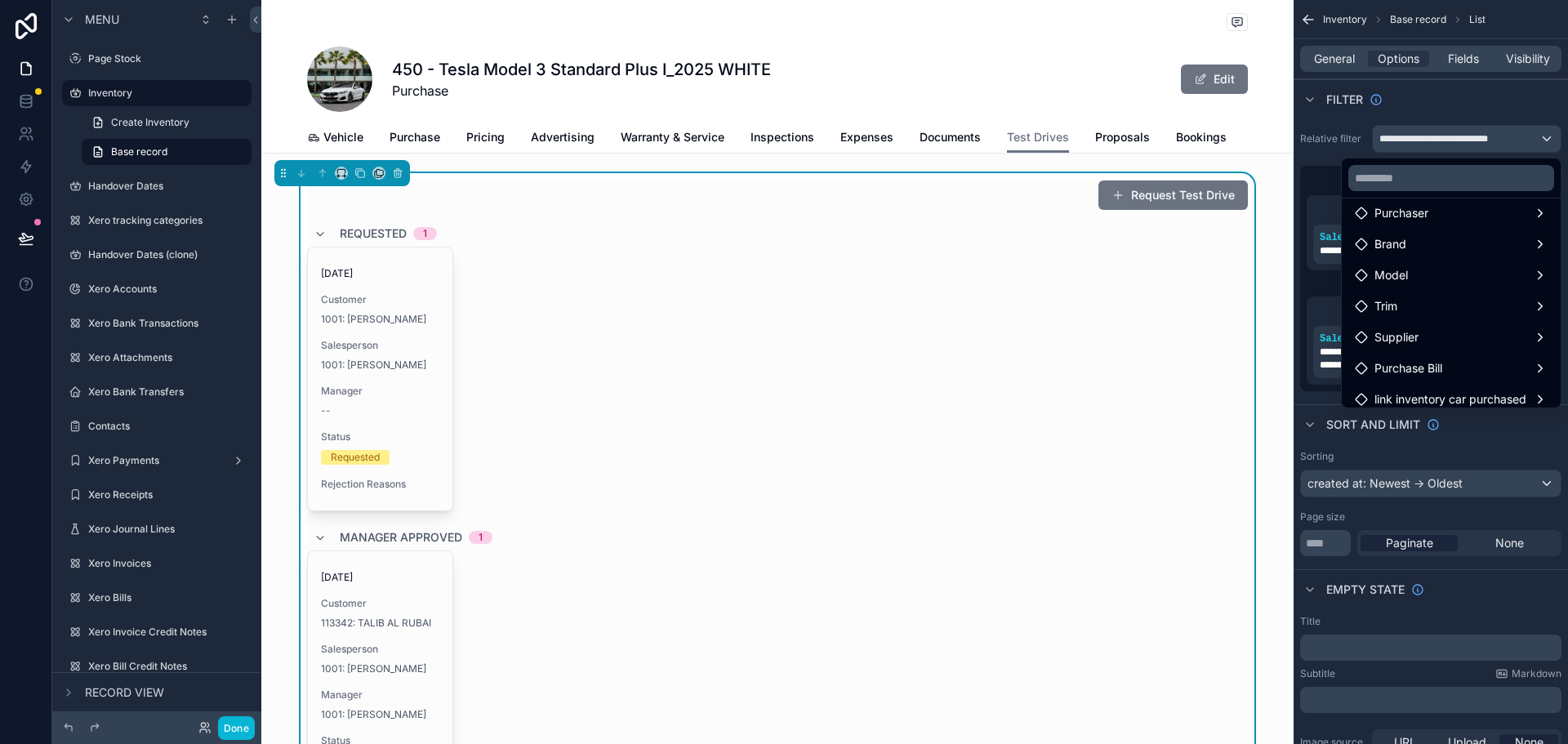
scroll to position [141, 0]
